Goal: Information Seeking & Learning: Learn about a topic

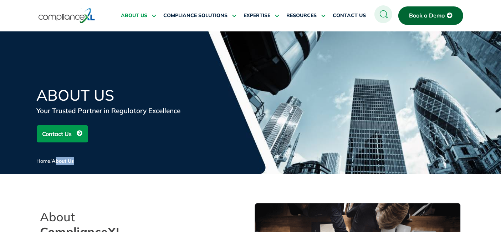
drag, startPoint x: 57, startPoint y: 161, endPoint x: 100, endPoint y: 160, distance: 43.2
click at [100, 160] on p "Home / About Us" at bounding box center [108, 161] width 143 height 9
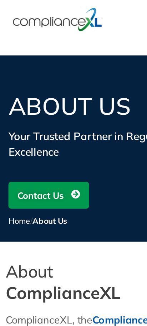
click at [35, 70] on h1 "About Us" at bounding box center [73, 67] width 136 height 15
click at [30, 66] on h1 "About Us" at bounding box center [73, 67] width 136 height 15
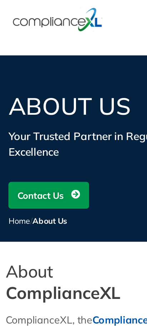
click at [30, 66] on h1 "About Us" at bounding box center [73, 67] width 136 height 15
click at [50, 61] on h1 "About Us" at bounding box center [73, 67] width 136 height 15
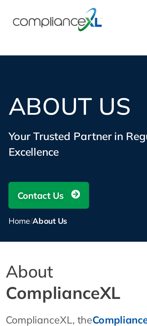
click at [50, 61] on h1 "About Us" at bounding box center [73, 67] width 136 height 15
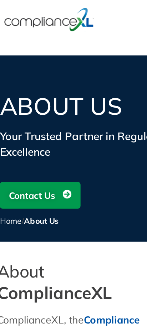
click at [57, 68] on h1 "About Us" at bounding box center [73, 67] width 136 height 15
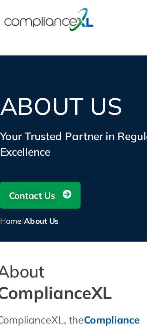
click at [57, 68] on h1 "About Us" at bounding box center [73, 67] width 136 height 15
click at [39, 63] on h1 "About Us" at bounding box center [73, 67] width 136 height 15
click at [57, 64] on h1 "About Us" at bounding box center [73, 67] width 136 height 15
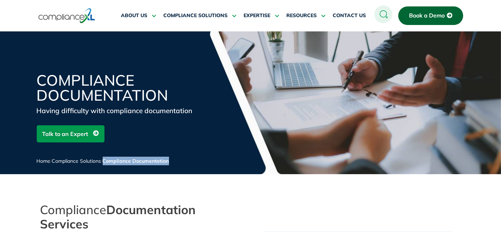
drag, startPoint x: 107, startPoint y: 161, endPoint x: 188, endPoint y: 149, distance: 81.9
click at [188, 149] on div "Compliance Documentation Having difficulty with compliance documentation Talk t…" at bounding box center [251, 123] width 428 height 101
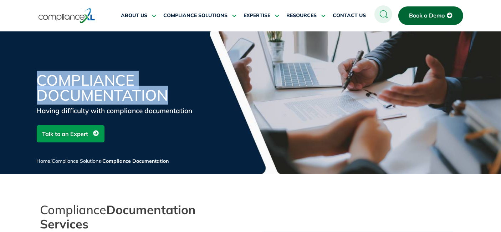
drag, startPoint x: 36, startPoint y: 80, endPoint x: 178, endPoint y: 97, distance: 143.4
click at [178, 97] on div "Compliance Documentation Having difficulty with compliance documentation Talk t…" at bounding box center [250, 123] width 501 height 101
copy h1 "Compliance Documentation"
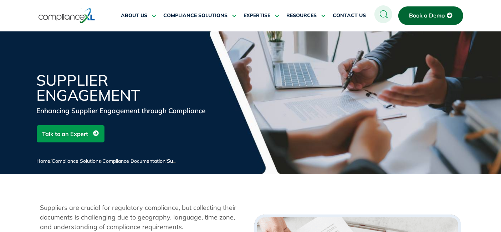
click at [380, 16] on circle at bounding box center [383, 14] width 18 height 18
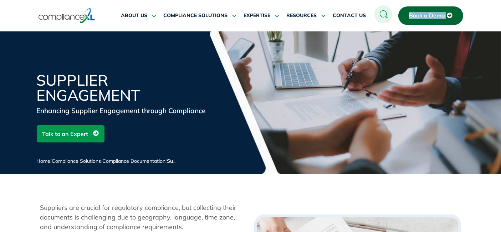
click at [380, 16] on circle at bounding box center [383, 14] width 18 height 18
drag, startPoint x: 380, startPoint y: 16, endPoint x: 311, endPoint y: 13, distance: 69.3
click at [376, 16] on circle at bounding box center [383, 14] width 18 height 18
click at [78, 12] on img at bounding box center [67, 15] width 57 height 16
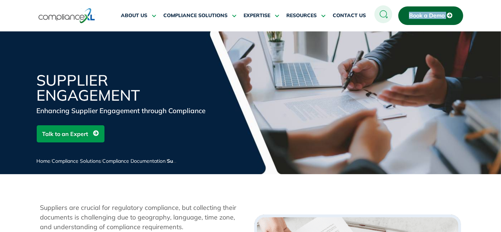
click at [76, 18] on img at bounding box center [67, 15] width 57 height 16
click at [83, 20] on img at bounding box center [67, 15] width 57 height 16
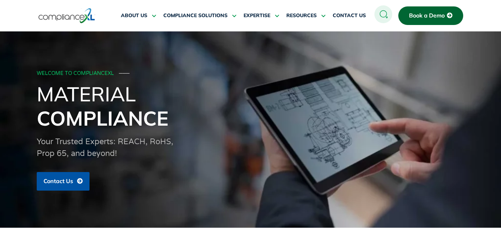
click at [384, 13] on circle at bounding box center [383, 14] width 18 height 18
click at [383, 13] on circle at bounding box center [383, 14] width 18 height 18
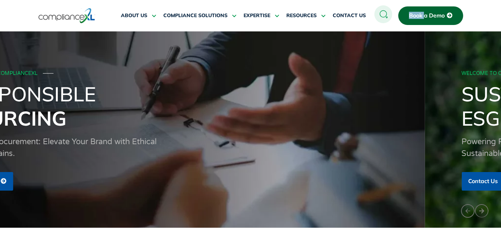
click at [72, 178] on div "Contact Us" at bounding box center [174, 181] width 428 height 19
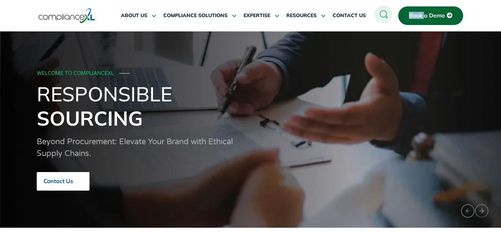
click at [67, 187] on link "Contact Us" at bounding box center [63, 181] width 53 height 19
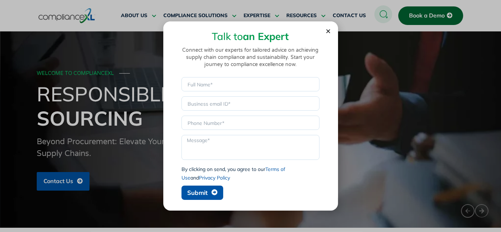
click at [327, 34] on div "Talk to an Expert Connect with our experts for tailored advice on achieving sup…" at bounding box center [250, 51] width 153 height 52
click at [328, 31] on use "Close" at bounding box center [328, 31] width 4 height 4
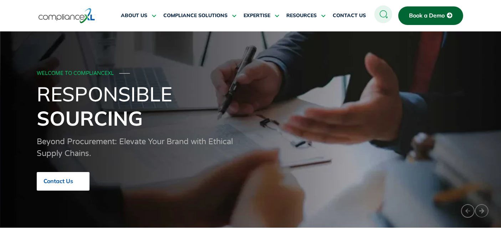
click at [65, 183] on span "Contact Us" at bounding box center [59, 181] width 30 height 6
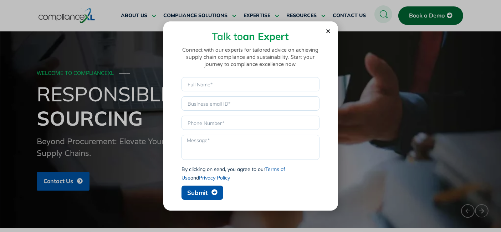
click at [329, 29] on icon "Close" at bounding box center [328, 31] width 5 height 5
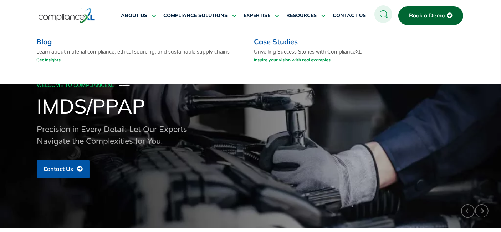
click at [44, 38] on link "Blog" at bounding box center [43, 41] width 15 height 9
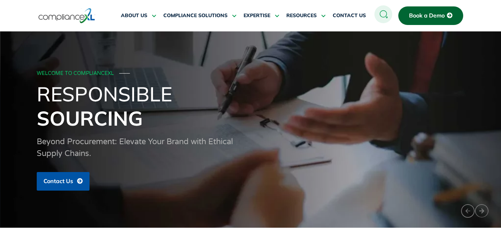
click at [351, 10] on link "CONTACT US" at bounding box center [349, 15] width 33 height 17
click at [343, 17] on span "CONTACT US" at bounding box center [349, 15] width 33 height 6
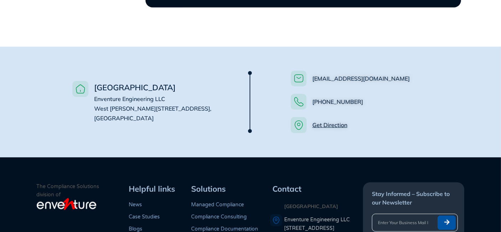
scroll to position [495, 0]
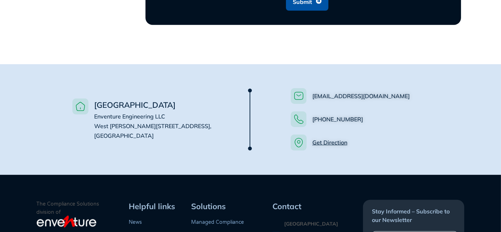
drag, startPoint x: 272, startPoint y: 106, endPoint x: 400, endPoint y: 104, distance: 128.4
click at [400, 104] on div "[EMAIL_ADDRESS][DOMAIN_NAME] [PHONE_NUMBER] Get Direction" at bounding box center [359, 119] width 180 height 75
click at [409, 101] on ul "[EMAIL_ADDRESS][DOMAIN_NAME] [PHONE_NUMBER] Get Direction" at bounding box center [368, 119] width 155 height 62
drag, startPoint x: 409, startPoint y: 101, endPoint x: 312, endPoint y: 103, distance: 96.7
click at [312, 103] on ul "[EMAIL_ADDRESS][DOMAIN_NAME] [PHONE_NUMBER] Get Direction" at bounding box center [368, 119] width 155 height 62
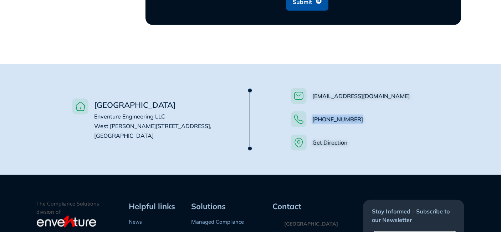
click at [404, 98] on ul "info@compliancexl.com +1 (312) 755 3971 Get Direction" at bounding box center [368, 119] width 155 height 62
drag, startPoint x: 387, startPoint y: 109, endPoint x: 267, endPoint y: 113, distance: 120.3
click at [287, 113] on div "info@compliancexl.com +1 (312) 755 3971 Get Direction" at bounding box center [359, 119] width 173 height 62
click at [237, 122] on div at bounding box center [249, 120] width 31 height 68
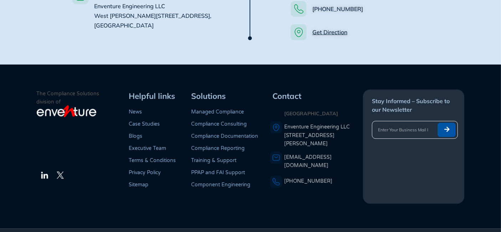
scroll to position [614, 0]
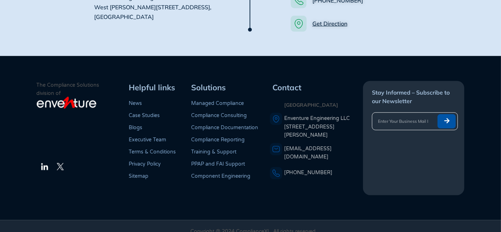
click at [342, 179] on div "Contact [GEOGRAPHIC_DATA] Enventure Engineering LLC [STREET_ADDRESS][PERSON_NAM…" at bounding box center [316, 138] width 93 height 114
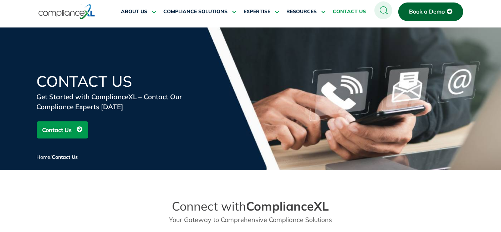
scroll to position [0, 0]
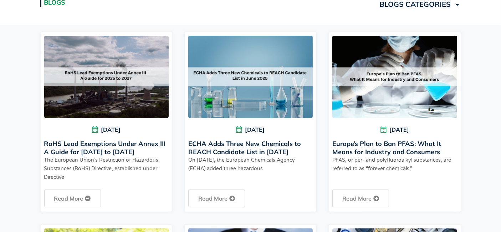
scroll to position [223, 0]
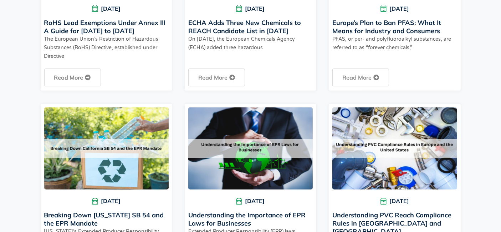
scroll to position [460, 0]
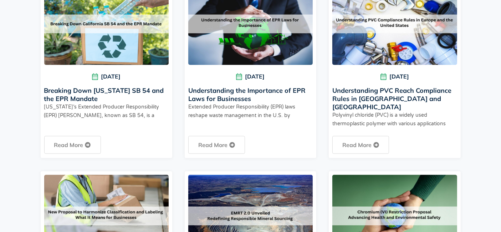
click at [0, 116] on section "RoHS Lead Exemptions Under Annex III A Guide for [DATE] to 2027 [DATE] The Euro…" at bounding box center [250, 97] width 501 height 636
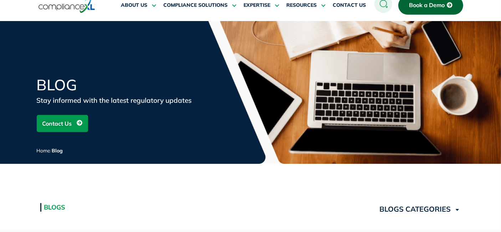
scroll to position [0, 0]
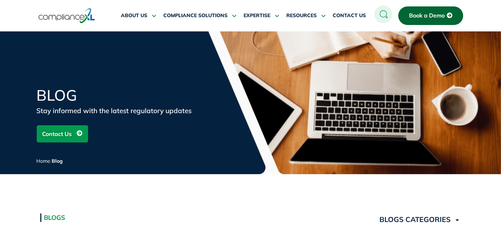
click at [55, 90] on h1 "Blog" at bounding box center [122, 95] width 171 height 15
drag, startPoint x: 39, startPoint y: 96, endPoint x: 114, endPoint y: 104, distance: 76.4
click at [114, 104] on div "Blog Stay informed with the latest regulatory updates Contact Us Home / Blog" at bounding box center [250, 131] width 501 height 86
click at [114, 104] on div "Blog" at bounding box center [122, 97] width 171 height 18
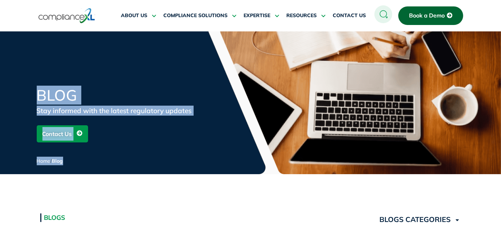
drag, startPoint x: 144, startPoint y: 116, endPoint x: 173, endPoint y: 160, distance: 52.9
click at [173, 160] on div "Blog Stay informed with the latest regulatory updates Contact Us Home / Blog" at bounding box center [250, 131] width 501 height 86
click at [173, 160] on p "Home / Blog" at bounding box center [108, 161] width 143 height 9
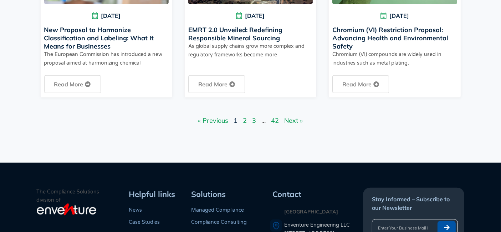
scroll to position [821, 0]
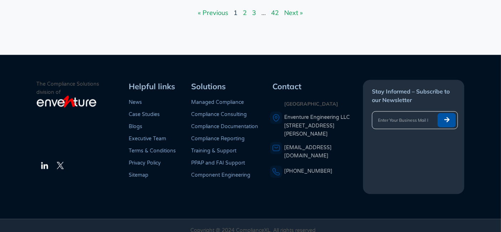
drag, startPoint x: 131, startPoint y: 73, endPoint x: 344, endPoint y: 191, distance: 243.8
click at [344, 191] on footer "The Compliance Solutions division of LinkedIn Twitter Helpful links News Case S…" at bounding box center [250, 137] width 501 height 164
drag, startPoint x: 341, startPoint y: 179, endPoint x: 73, endPoint y: 57, distance: 294.5
click at [73, 57] on footer "The Compliance Solutions division of LinkedIn Twitter Helpful links News Case S…" at bounding box center [250, 137] width 501 height 164
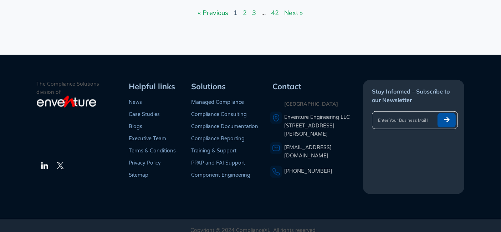
drag, startPoint x: 144, startPoint y: 62, endPoint x: 141, endPoint y: 65, distance: 4.6
click at [145, 63] on footer "The Compliance Solutions division of LinkedIn Twitter Helpful links News Case S…" at bounding box center [250, 137] width 501 height 164
click at [133, 81] on span "Helpful links" at bounding box center [152, 86] width 46 height 10
drag, startPoint x: 132, startPoint y: 73, endPoint x: 360, endPoint y: 180, distance: 251.5
click at [360, 180] on div "The Compliance Solutions division of LinkedIn Twitter Helpful links News Case S…" at bounding box center [251, 137] width 428 height 114
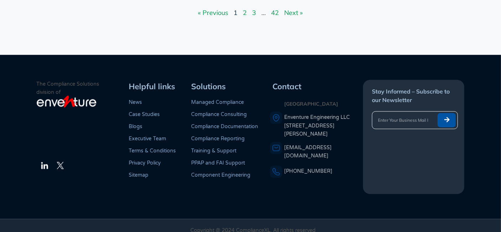
click at [338, 174] on div "Contact [GEOGRAPHIC_DATA] Enventure Engineering LLC [STREET_ADDRESS][PERSON_NAM…" at bounding box center [316, 137] width 93 height 114
drag, startPoint x: 341, startPoint y: 170, endPoint x: 119, endPoint y: 67, distance: 244.5
click at [117, 68] on footer "The Compliance Solutions division of LinkedIn Twitter Helpful links News Case S…" at bounding box center [250, 137] width 501 height 164
click at [119, 67] on footer "The Compliance Solutions division of LinkedIn Twitter Helpful links News Case S…" at bounding box center [250, 137] width 501 height 164
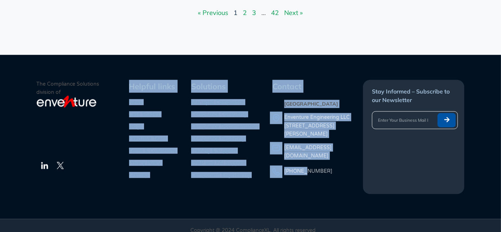
drag, startPoint x: 131, startPoint y: 80, endPoint x: 302, endPoint y: 176, distance: 196.3
click at [302, 176] on div "The Compliance Solutions division of LinkedIn Twitter Helpful links News Case S…" at bounding box center [251, 137] width 428 height 114
